Goal: Task Accomplishment & Management: Manage account settings

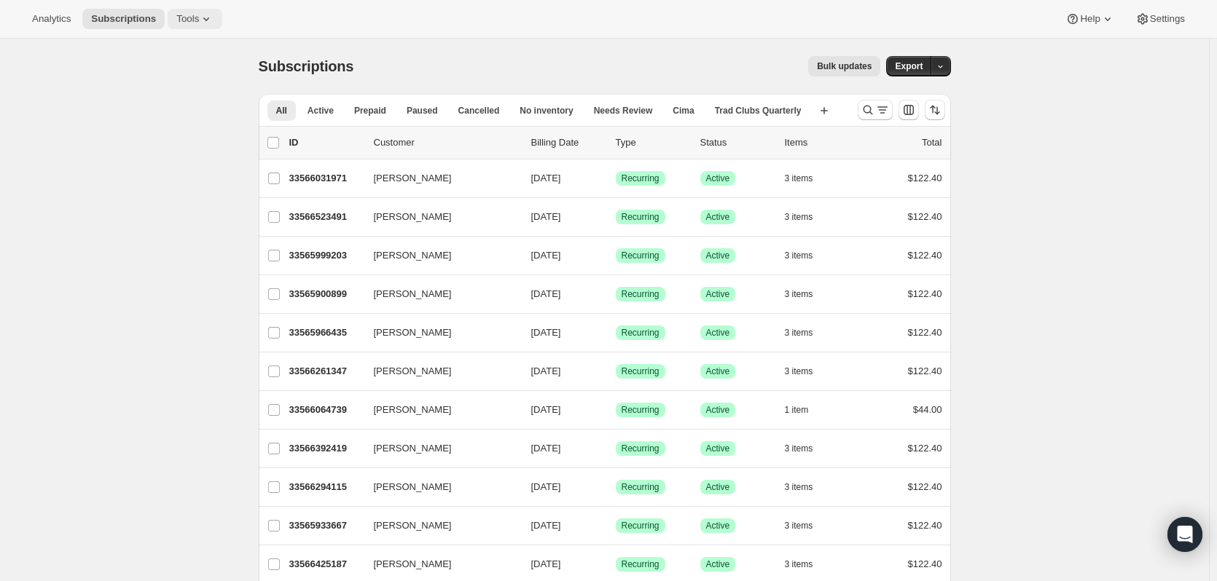
click at [199, 20] on icon at bounding box center [206, 19] width 15 height 15
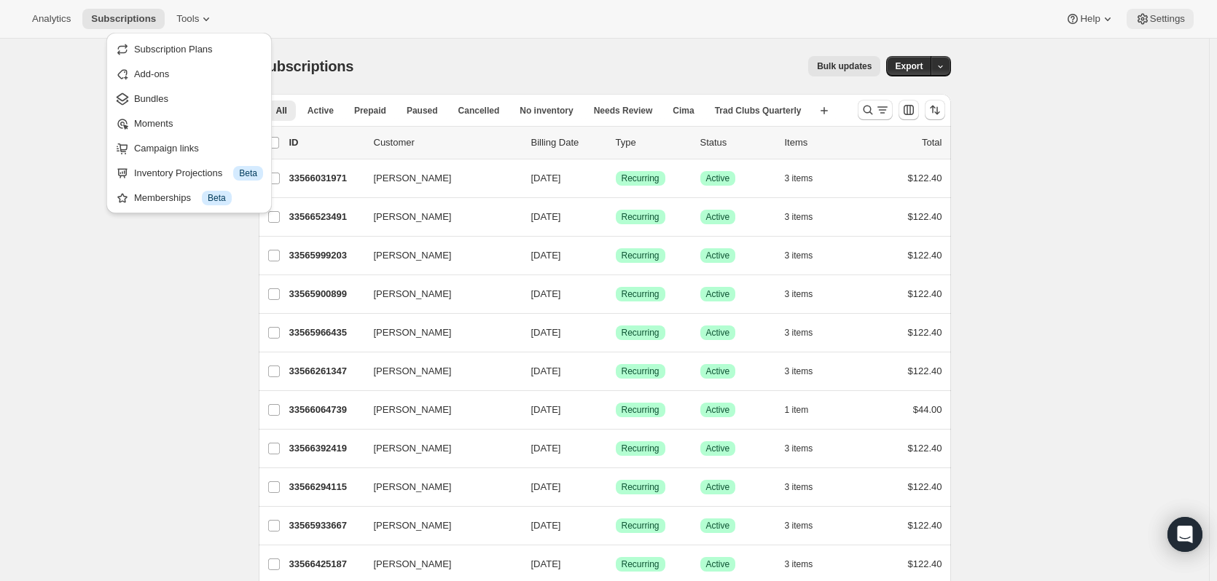
click at [1161, 21] on span "Settings" at bounding box center [1167, 19] width 35 height 12
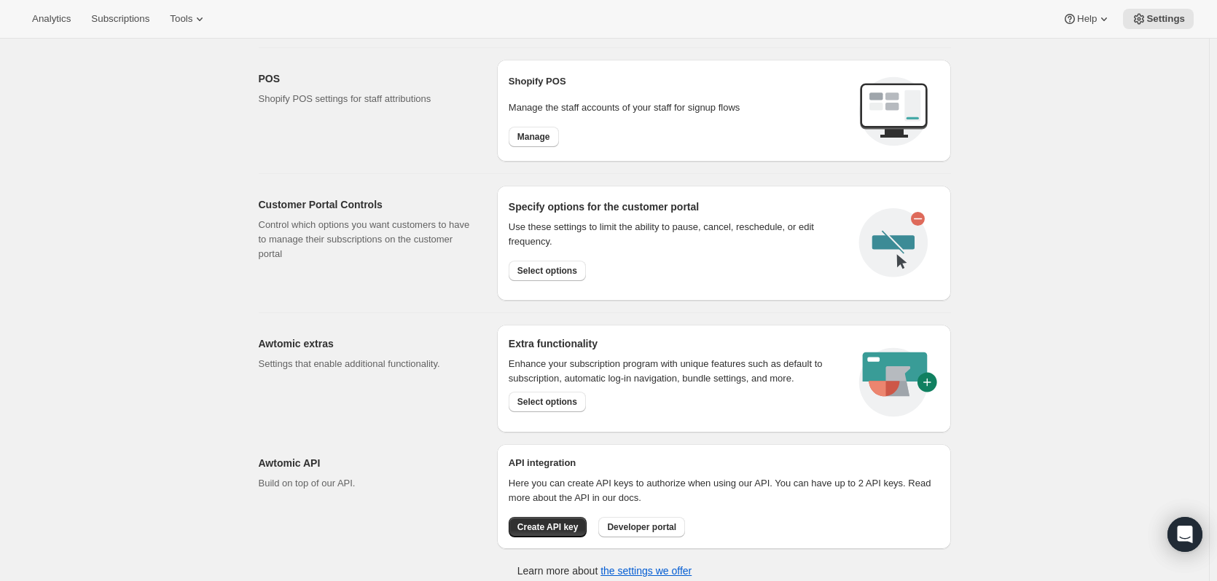
scroll to position [613, 0]
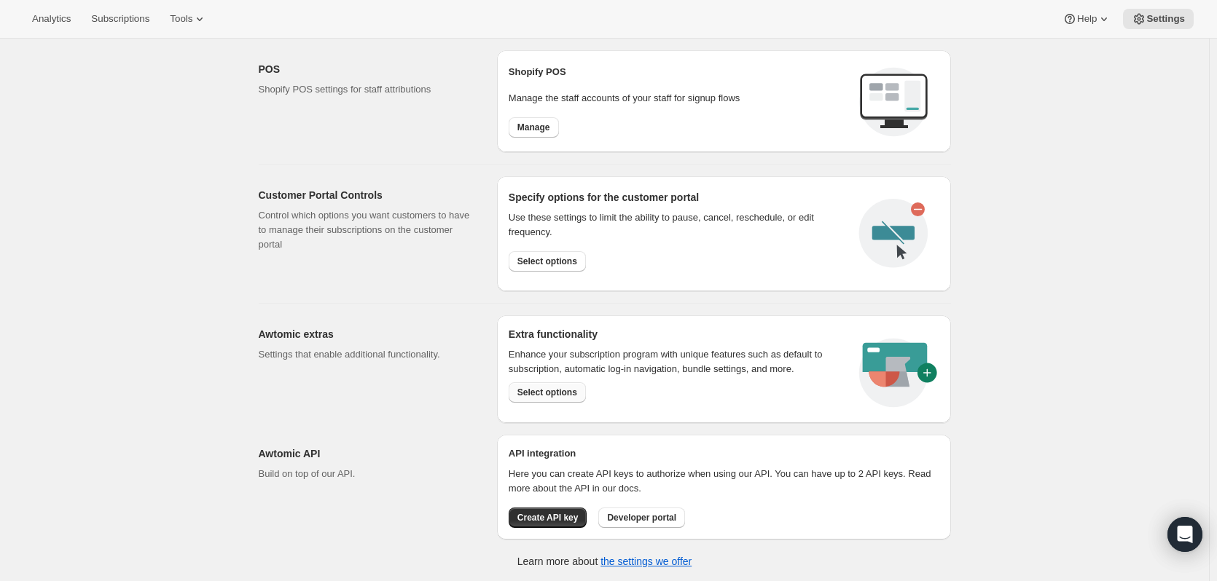
click at [551, 385] on button "Select options" at bounding box center [547, 392] width 77 height 20
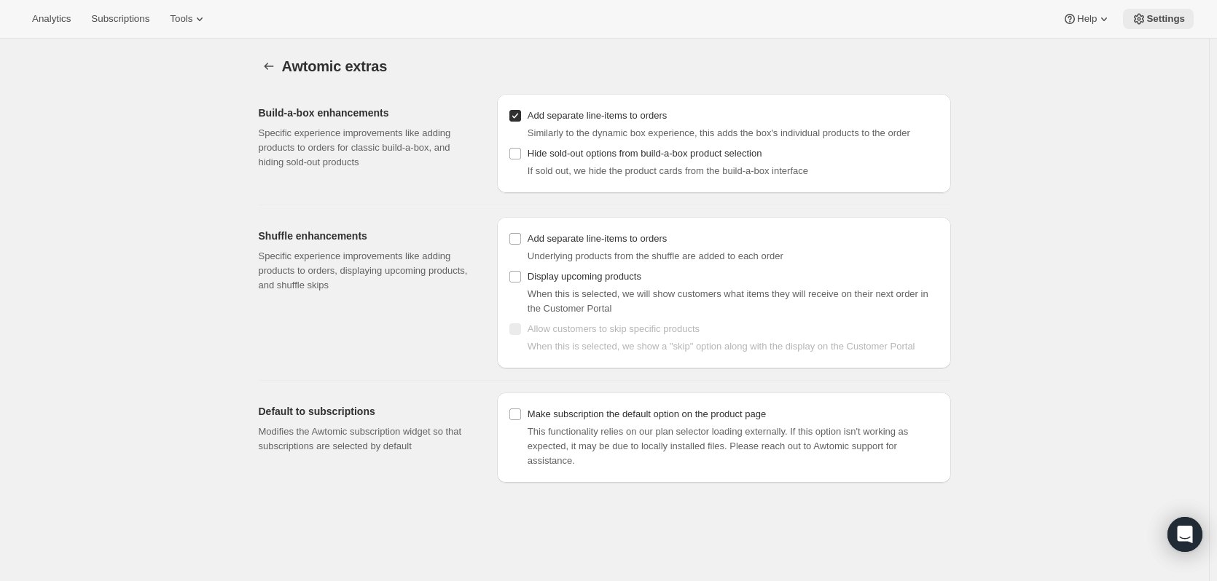
click at [1180, 14] on span "Settings" at bounding box center [1165, 19] width 39 height 12
